Goal: Navigation & Orientation: Find specific page/section

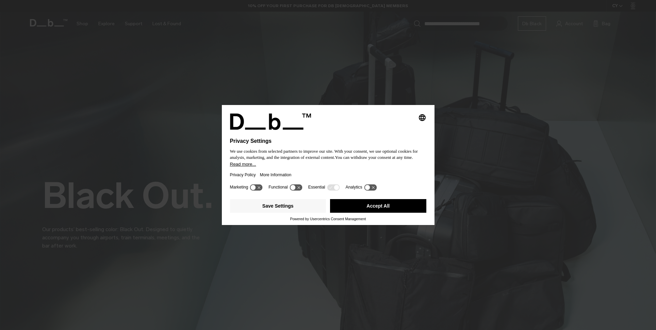
click at [339, 173] on div "Privacy Policy More Information" at bounding box center [328, 175] width 196 height 16
click at [374, 188] on icon at bounding box center [370, 187] width 13 height 6
click at [285, 210] on button "Save Settings" at bounding box center [278, 206] width 96 height 14
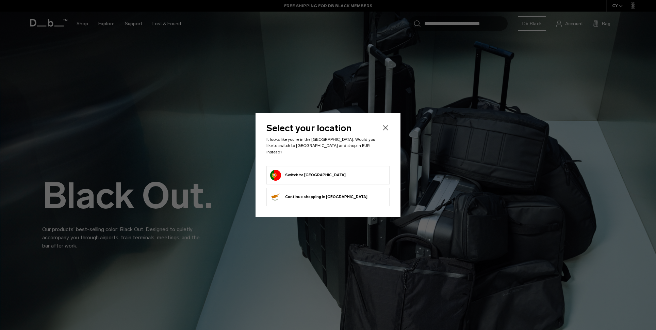
click at [314, 170] on button "Switch to Portugal" at bounding box center [308, 175] width 76 height 11
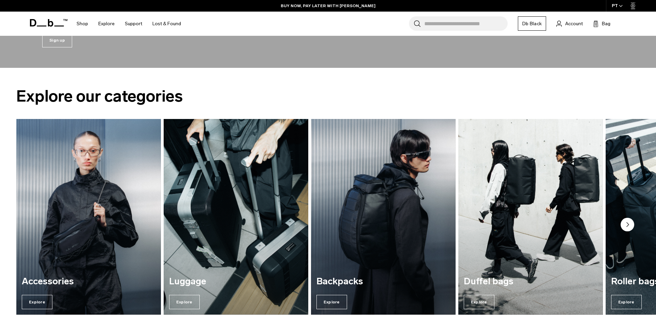
scroll to position [1010, 0]
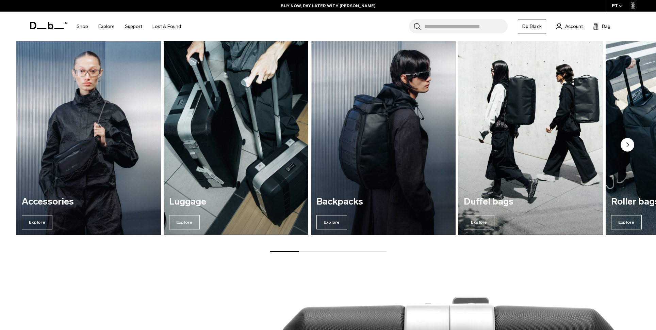
click at [632, 145] on circle "Next slide" at bounding box center [628, 145] width 14 height 14
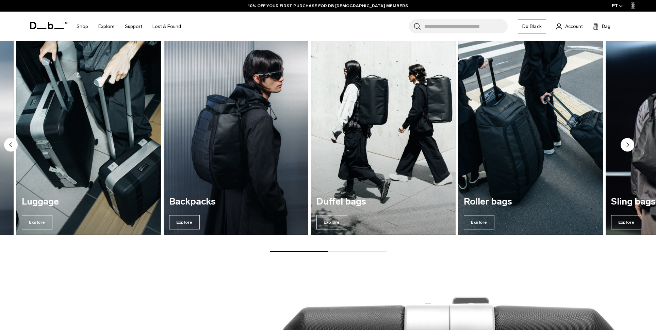
click at [628, 142] on circle "Next slide" at bounding box center [628, 145] width 14 height 14
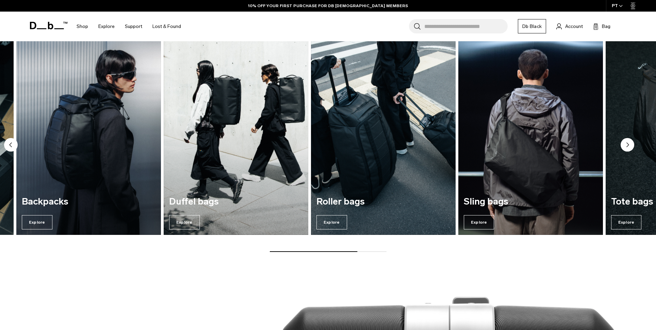
click at [627, 144] on icon "Next slide" at bounding box center [628, 145] width 2 height 4
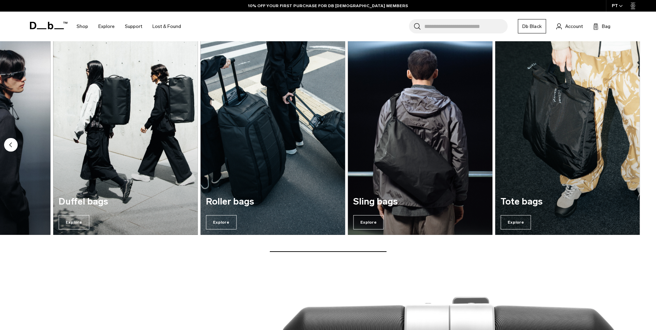
click at [9, 144] on circle "Previous slide" at bounding box center [11, 145] width 14 height 14
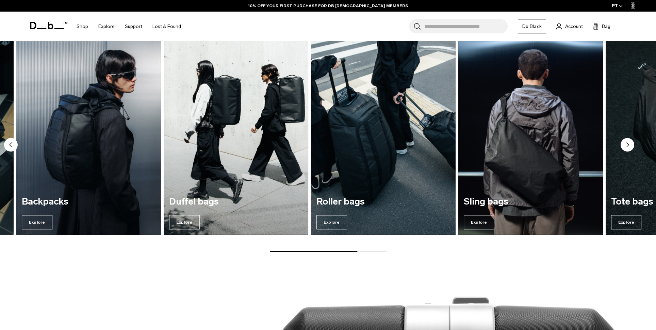
click at [9, 144] on circle "Previous slide" at bounding box center [11, 145] width 14 height 14
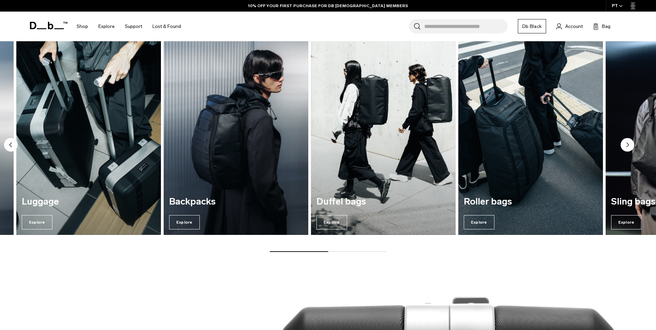
click at [9, 144] on circle "Previous slide" at bounding box center [11, 145] width 14 height 14
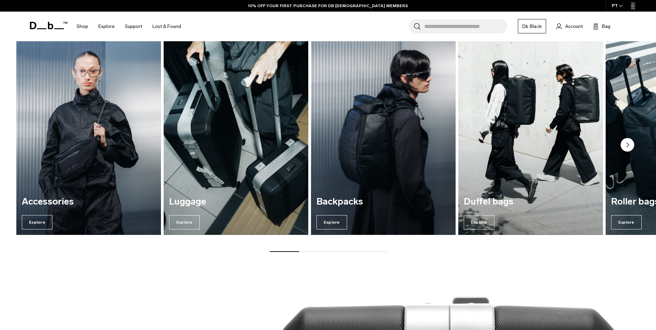
click at [9, 144] on div "Accessories Explore Luggage Explore Backpacks Explore Duffel bags Explore" at bounding box center [328, 145] width 656 height 212
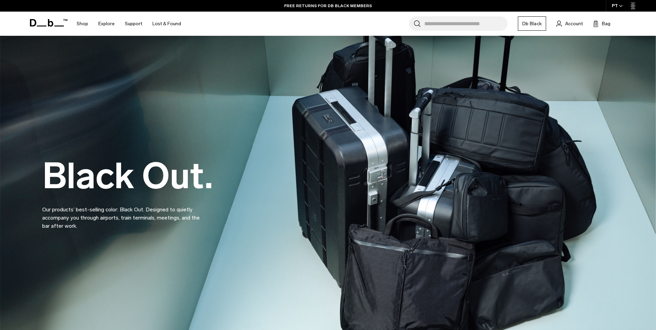
scroll to position [0, 0]
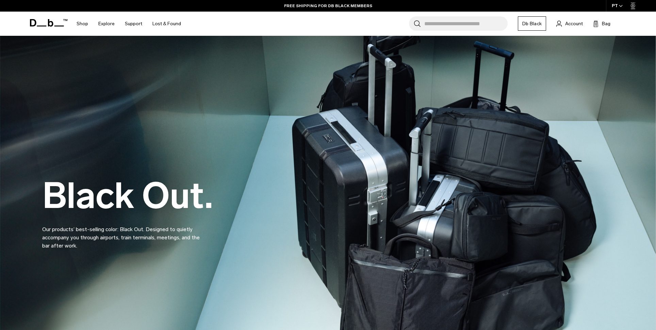
click at [537, 22] on link "Db Black" at bounding box center [532, 23] width 28 height 14
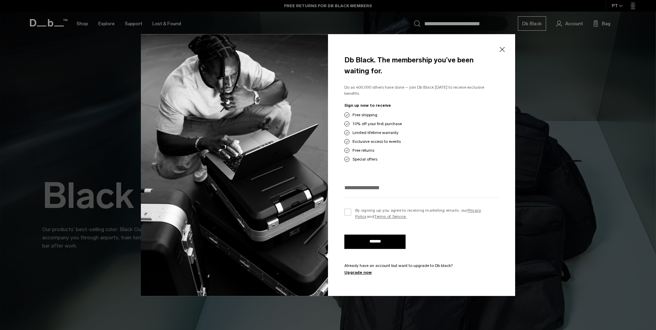
click at [504, 55] on button "Close" at bounding box center [502, 49] width 9 height 14
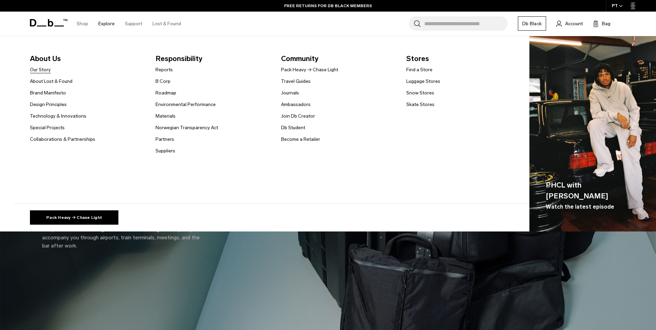
click at [39, 68] on link "Our Story" at bounding box center [40, 69] width 21 height 7
